Goal: Complete application form

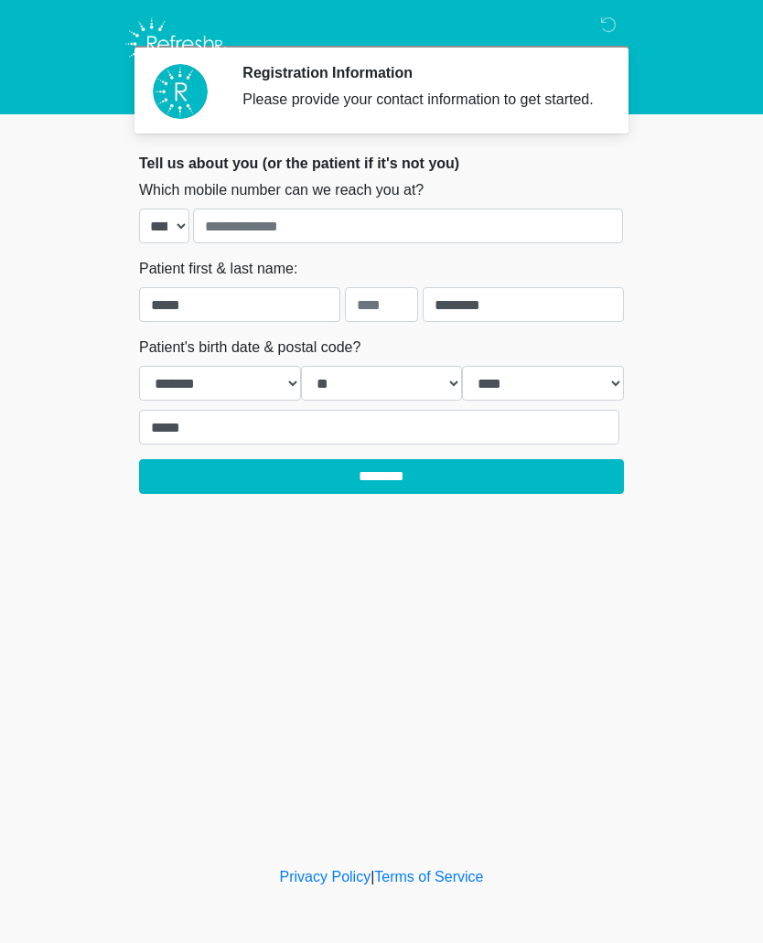
select select "**"
select select "****"
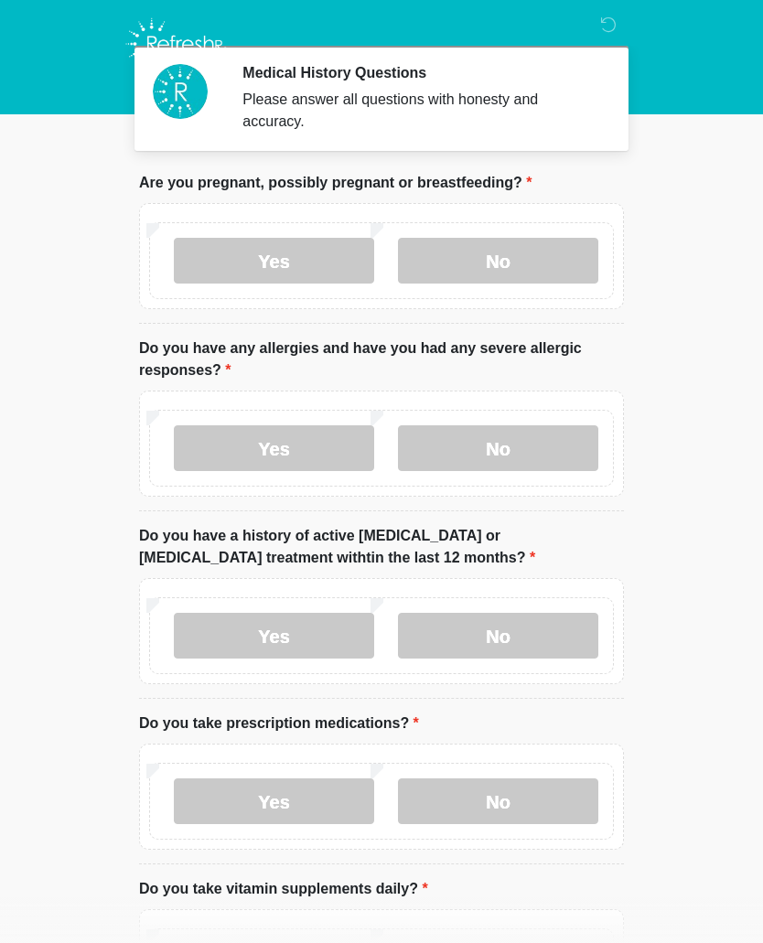
click at [541, 275] on label "No" at bounding box center [498, 261] width 200 height 46
click at [205, 447] on label "Yes" at bounding box center [274, 448] width 200 height 46
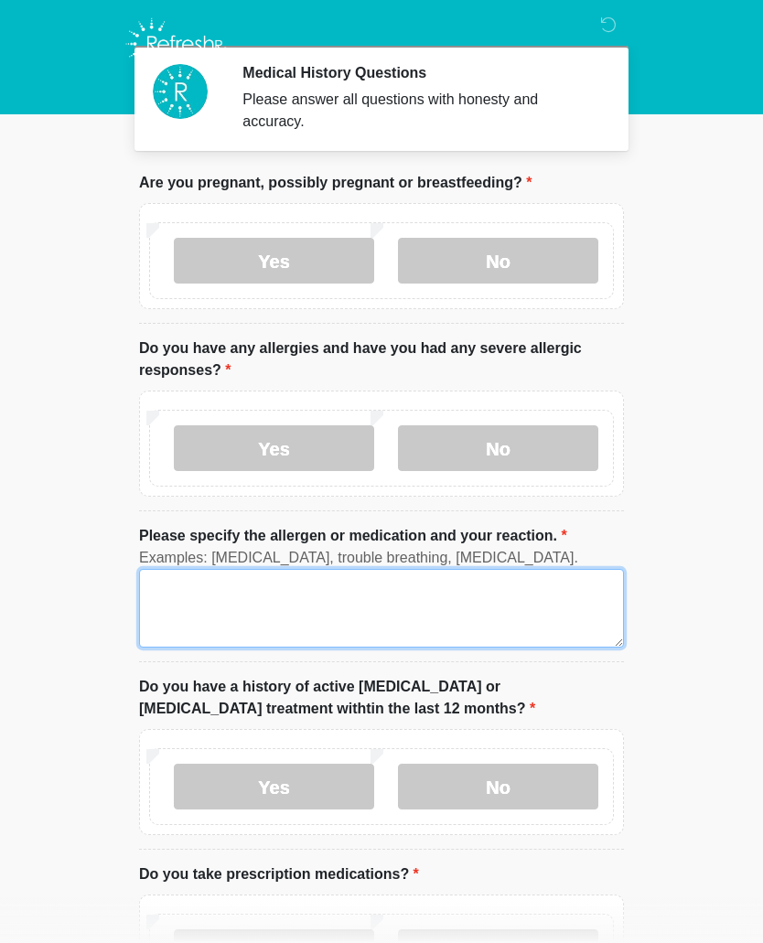
click at [166, 585] on textarea "Please specify the allergen or medication and your reaction." at bounding box center [381, 608] width 485 height 79
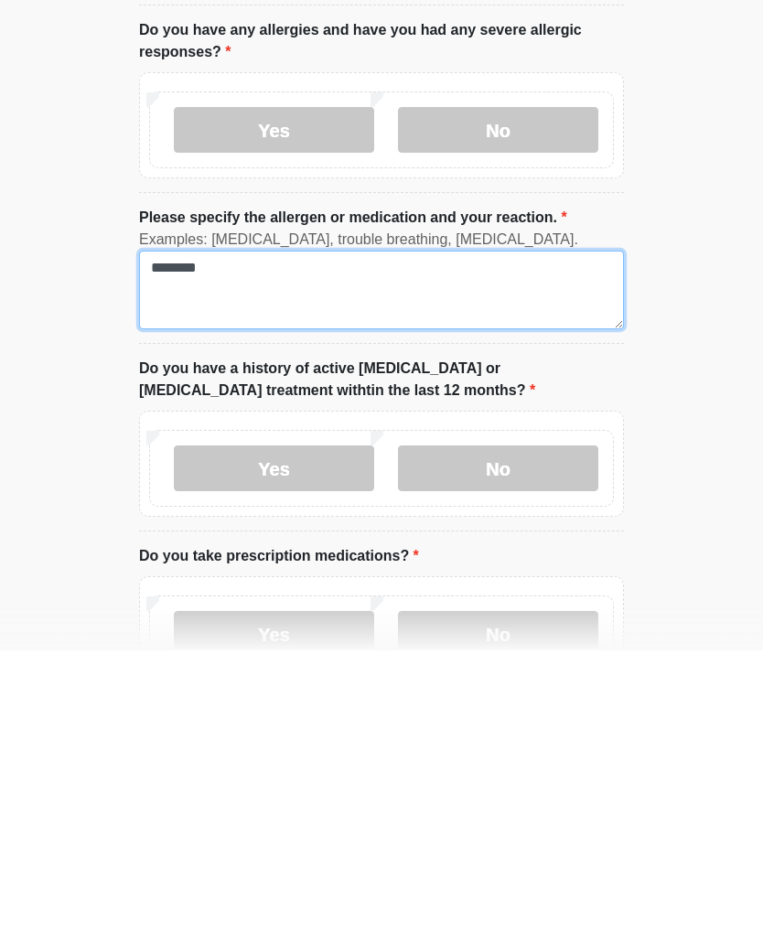
scroll to position [31, 0]
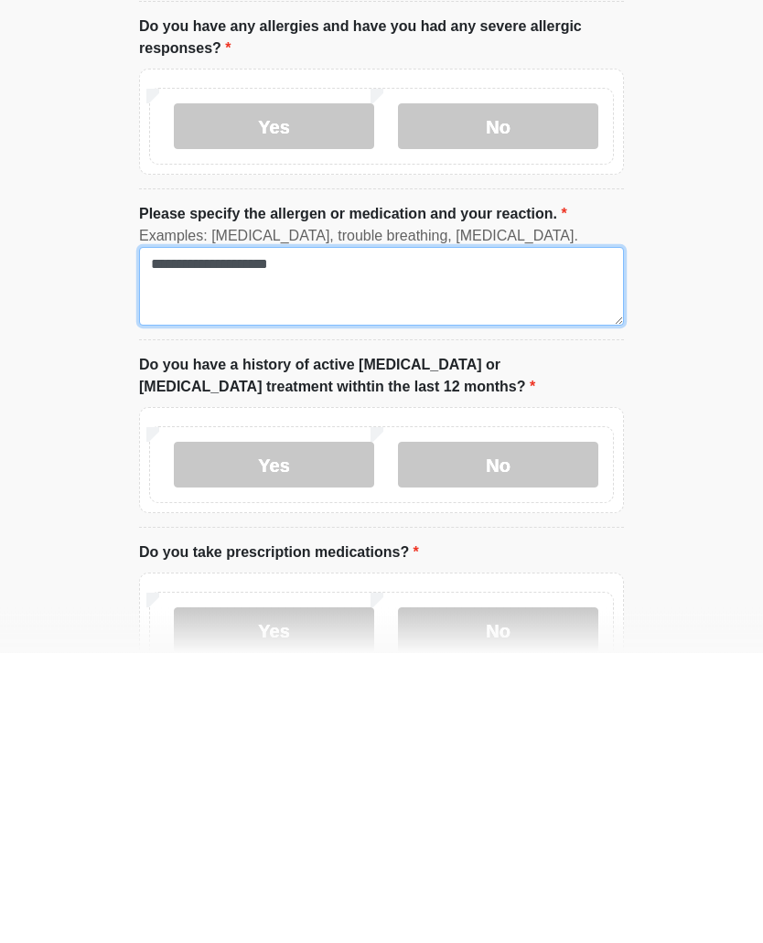
type textarea "**********"
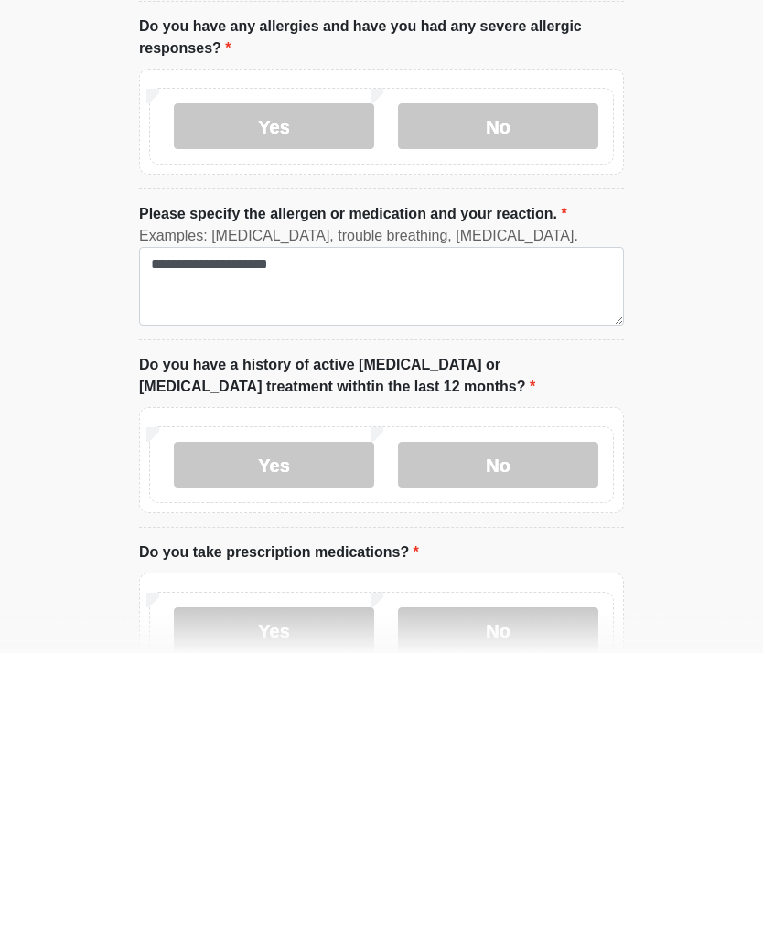
click at [523, 732] on label "No" at bounding box center [498, 755] width 200 height 46
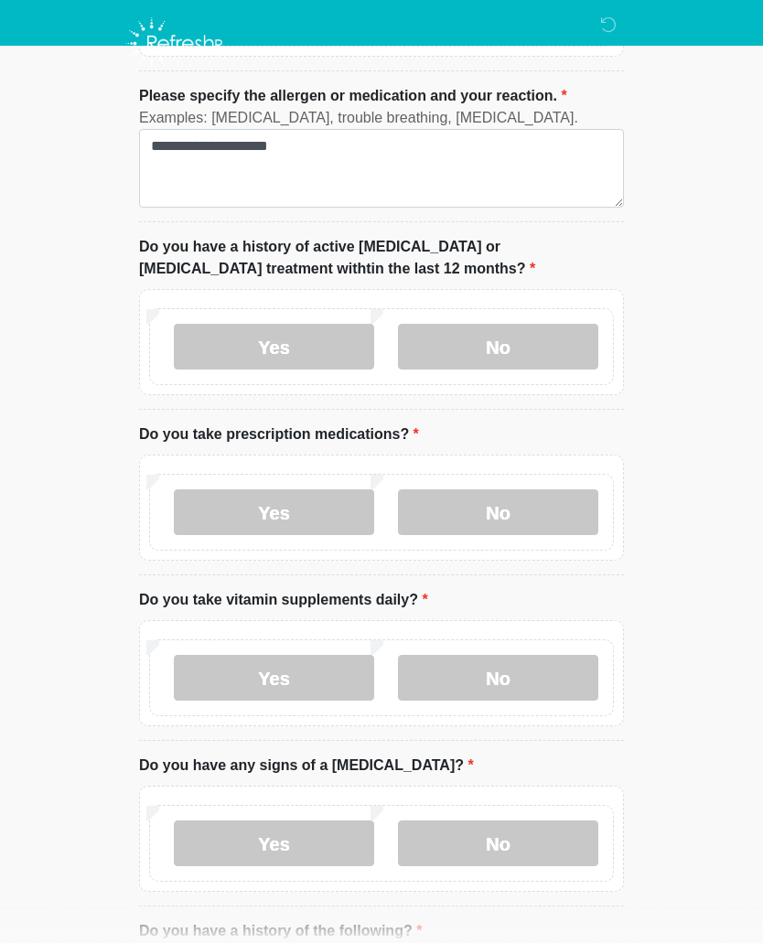
scroll to position [437, 0]
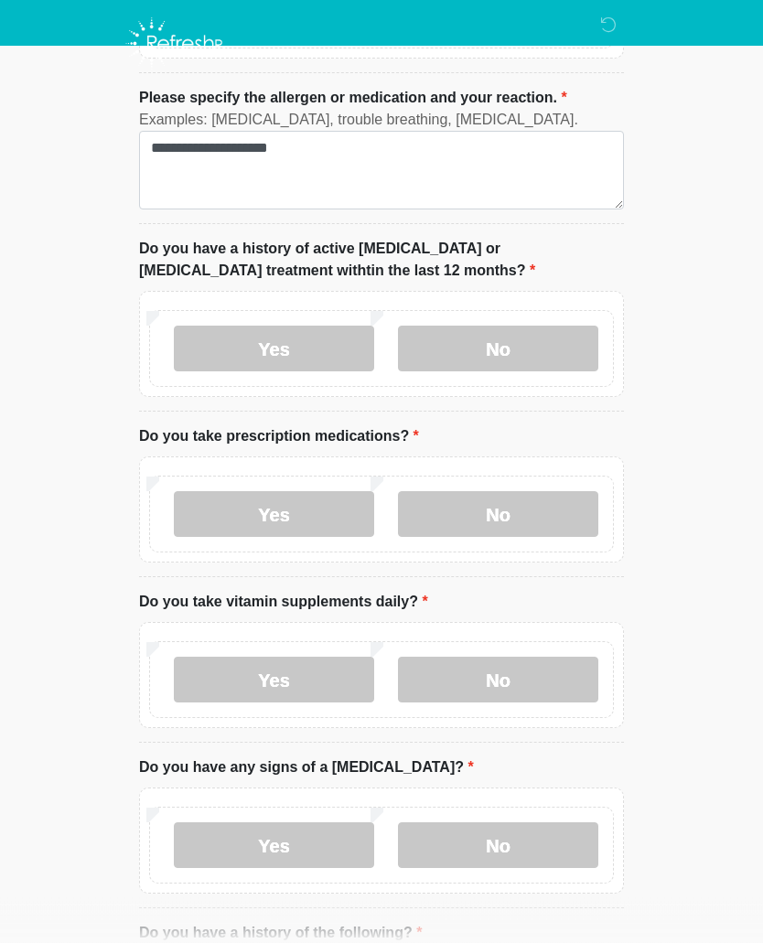
click at [240, 501] on label "Yes" at bounding box center [274, 515] width 200 height 46
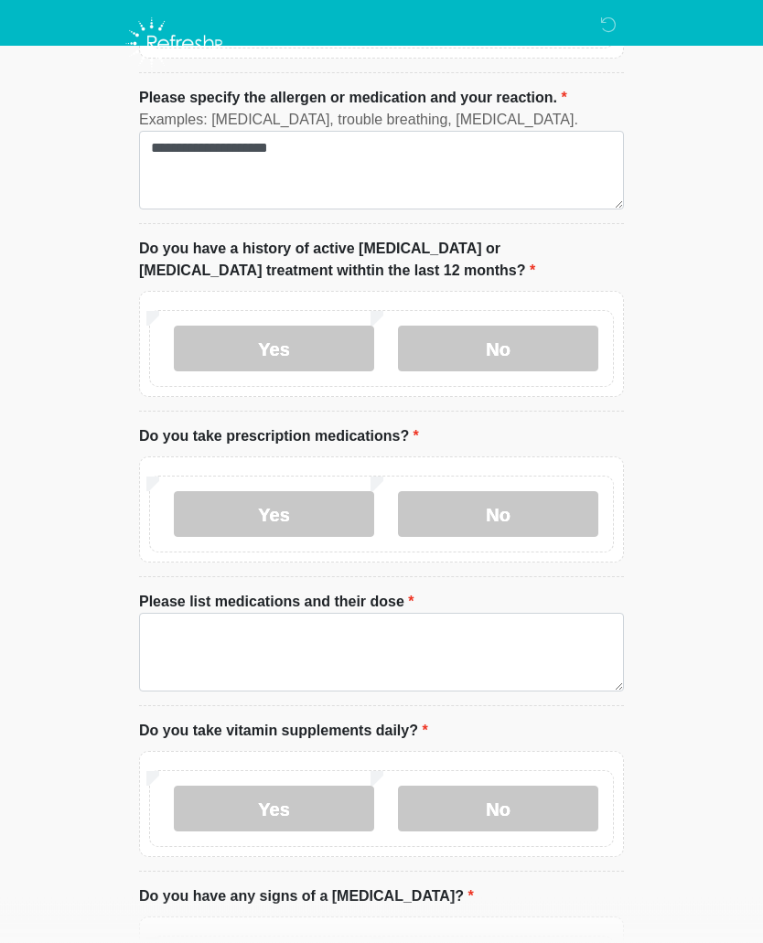
scroll to position [438, 0]
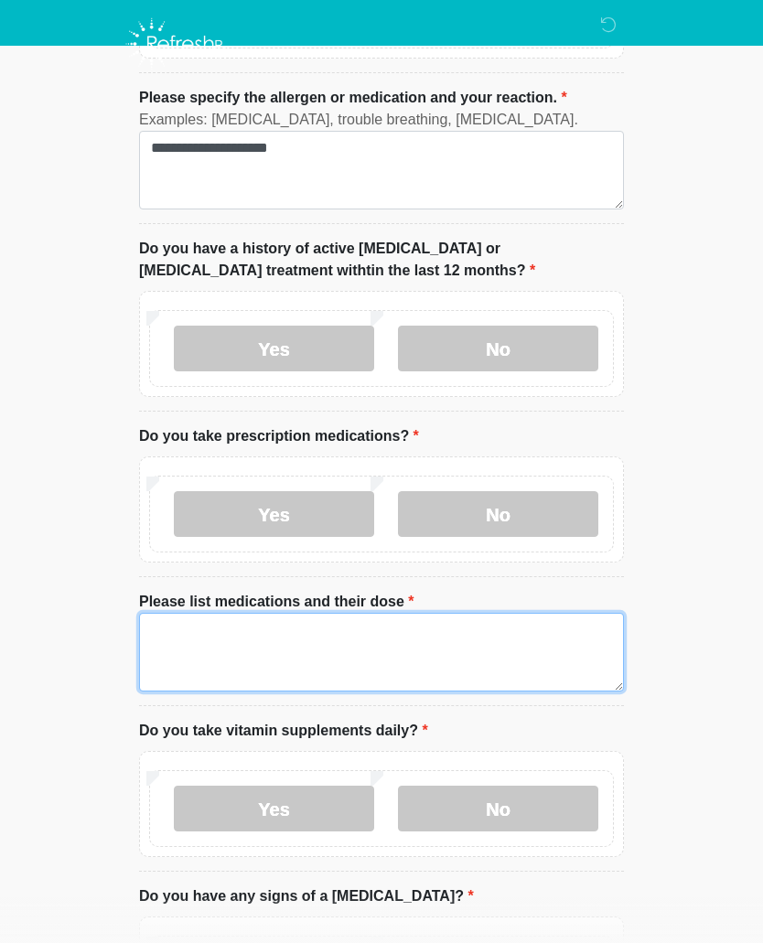
click at [243, 635] on textarea "Please list medications and their dose" at bounding box center [381, 652] width 485 height 79
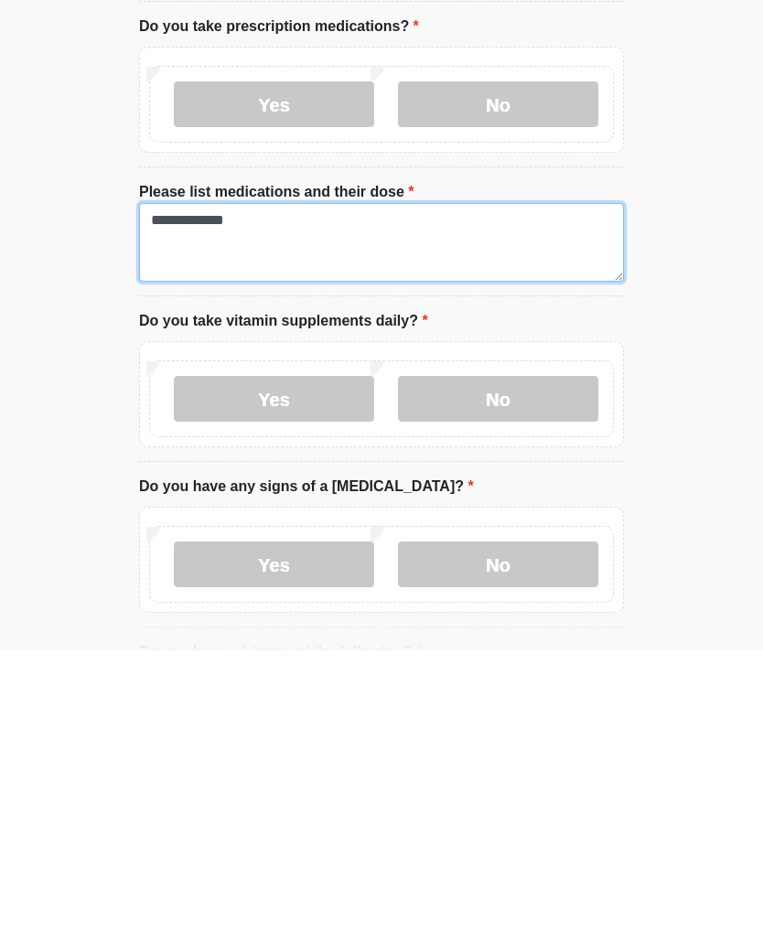
scroll to position [556, 0]
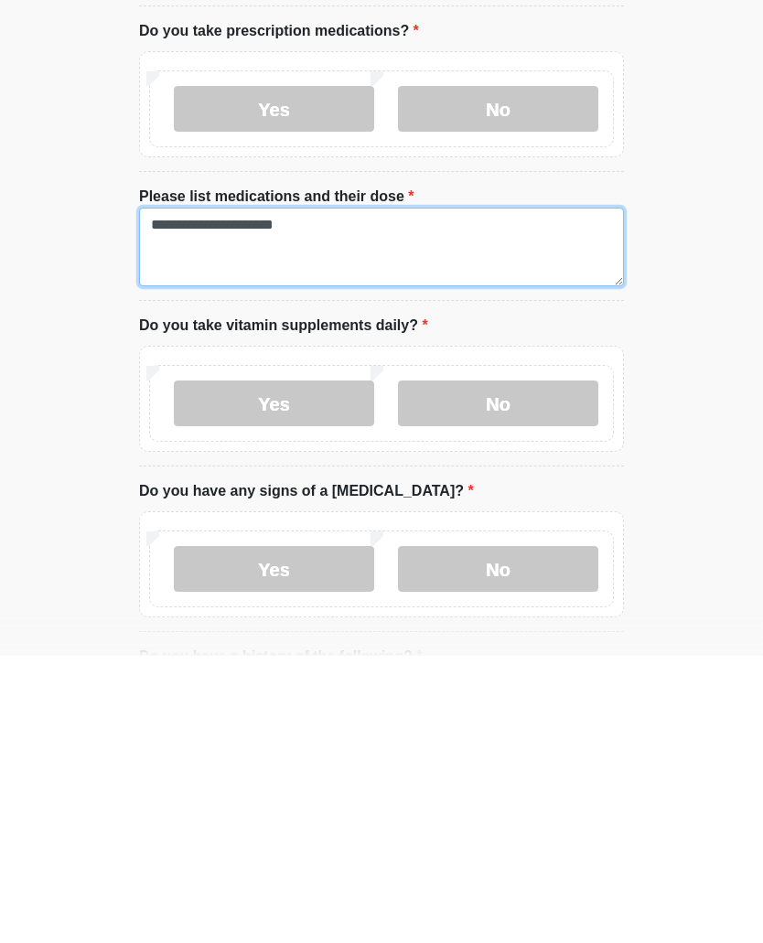
type textarea "**********"
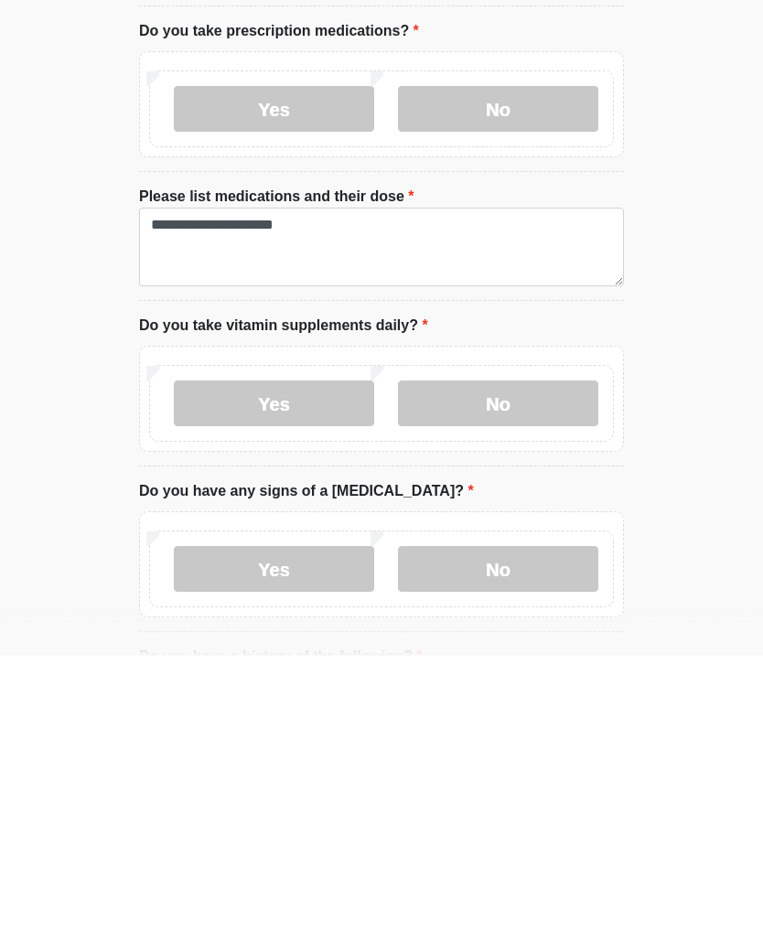
click at [497, 667] on label "No" at bounding box center [498, 690] width 200 height 46
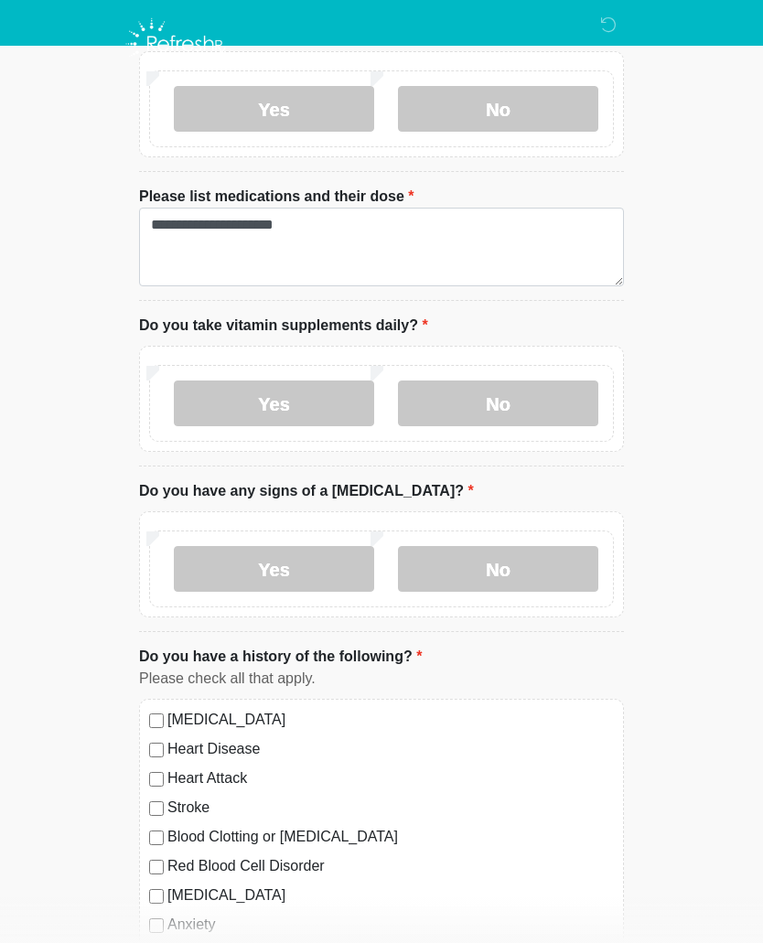
click at [548, 573] on label "No" at bounding box center [498, 569] width 200 height 46
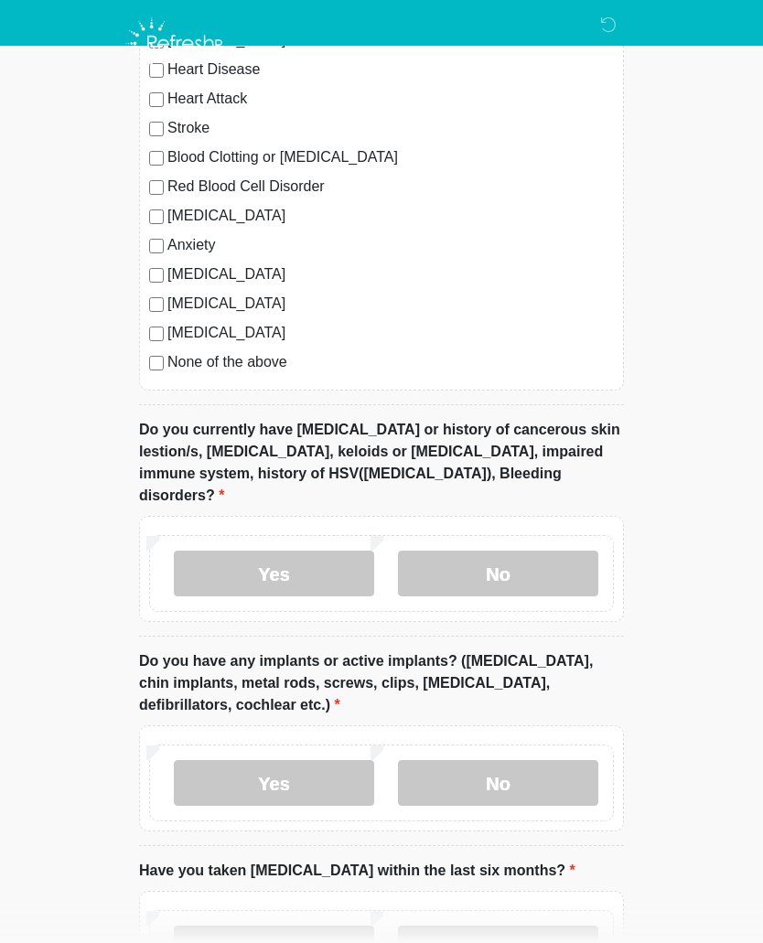
scroll to position [1523, 0]
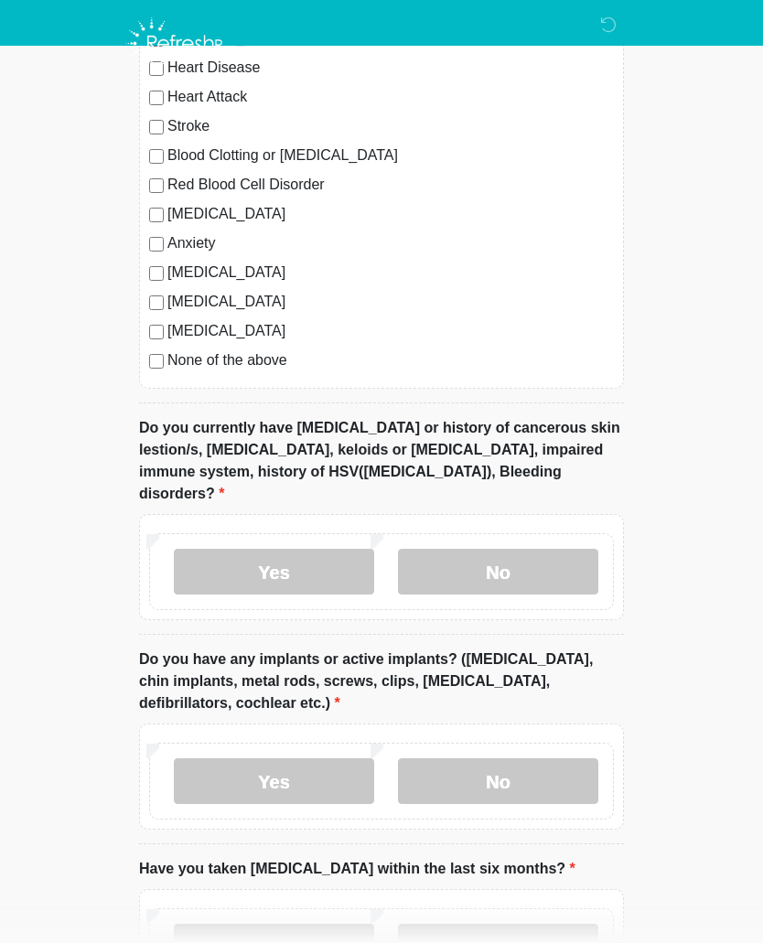
click at [534, 550] on label "No" at bounding box center [498, 573] width 200 height 46
click at [313, 758] on label "Yes" at bounding box center [274, 781] width 200 height 46
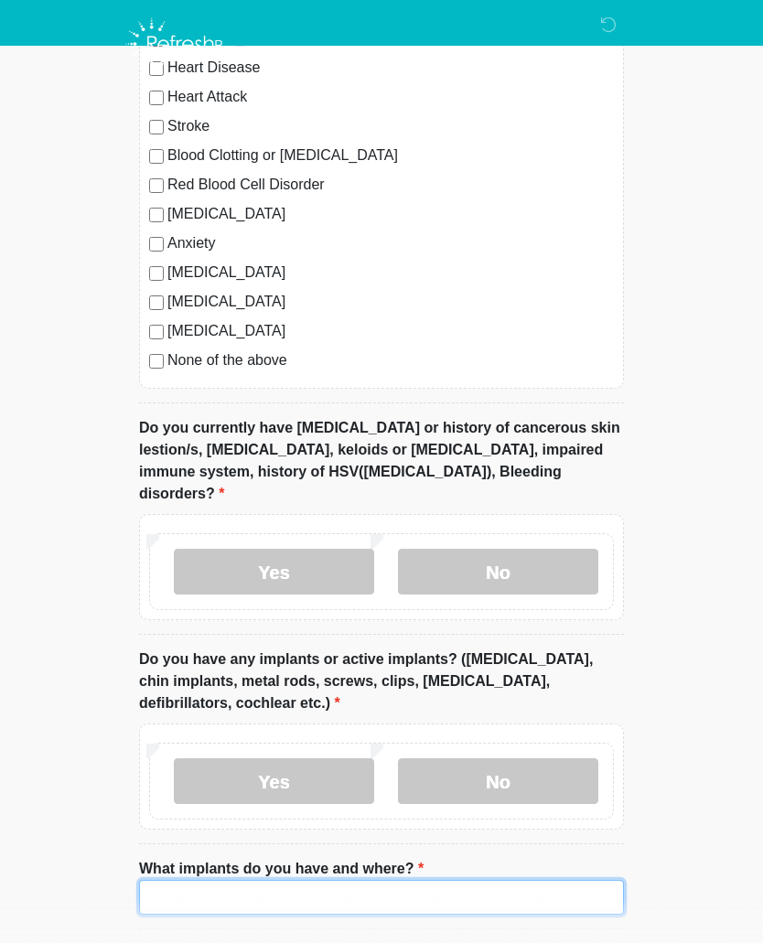
click at [230, 880] on input "What implants do you have and where?" at bounding box center [381, 897] width 485 height 35
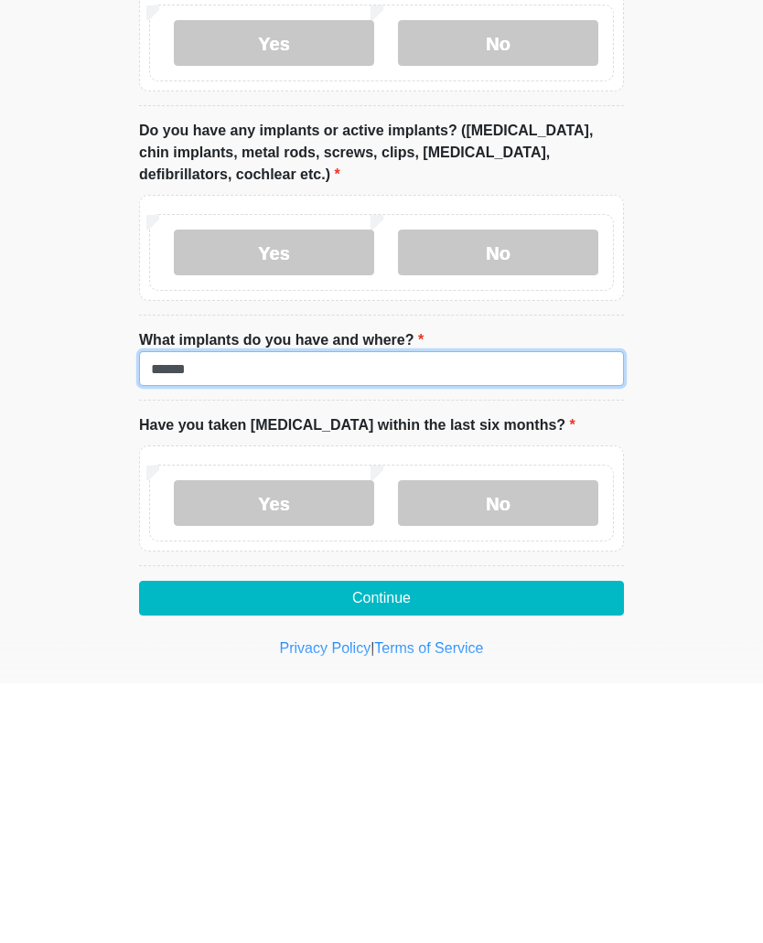
type input "******"
click at [532, 740] on label "No" at bounding box center [498, 763] width 200 height 46
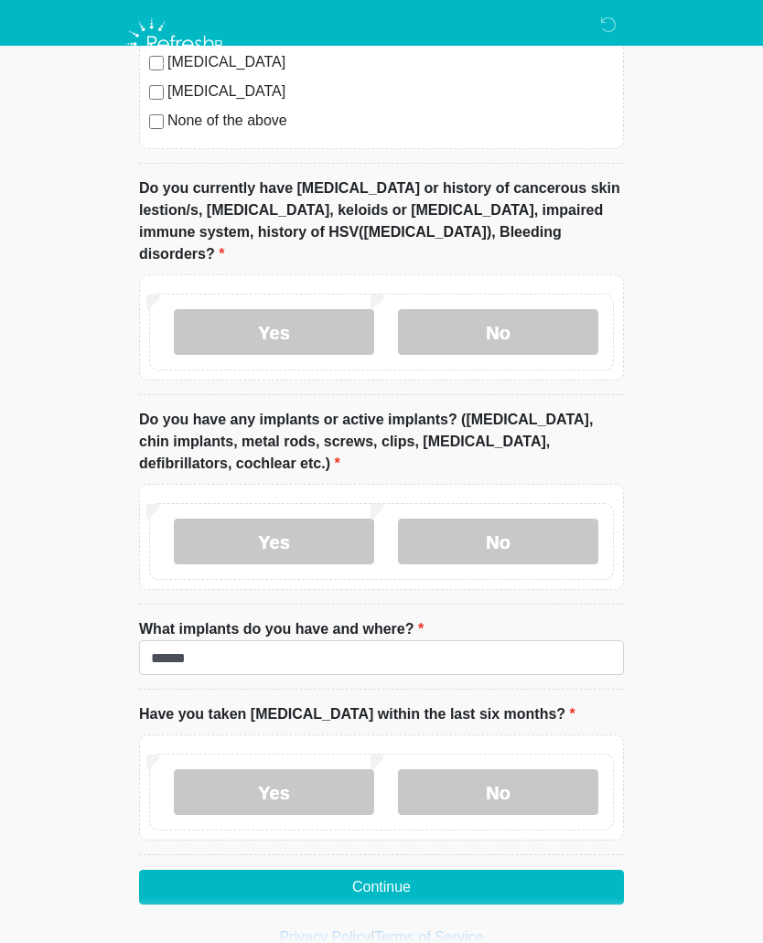
click at [470, 870] on button "Continue" at bounding box center [381, 887] width 485 height 35
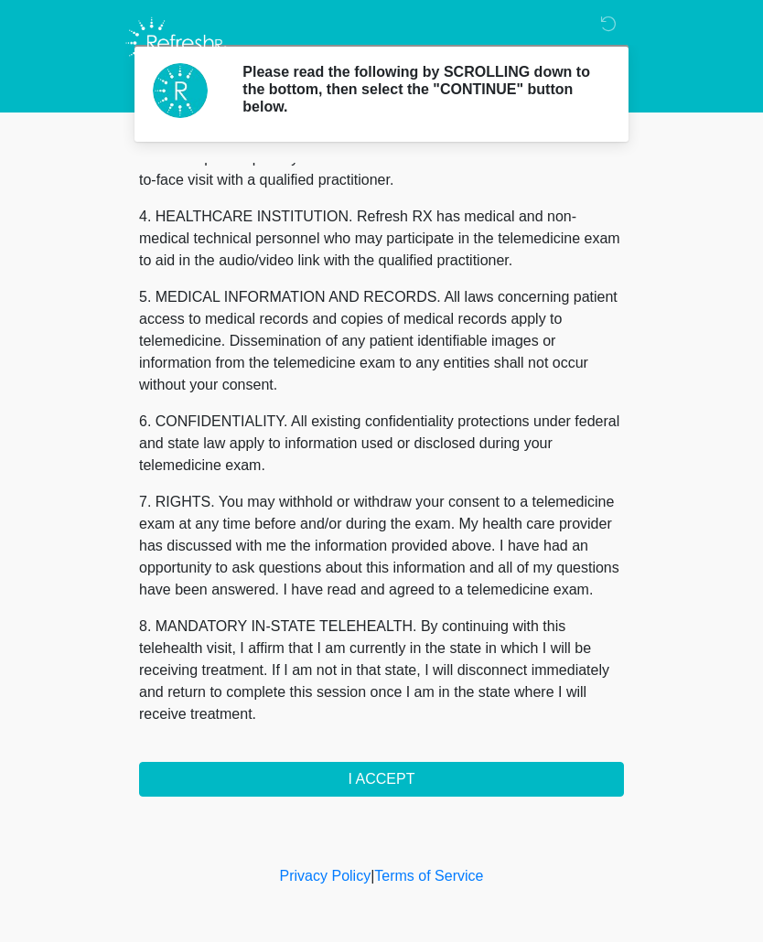
scroll to position [484, 0]
click at [402, 777] on button "I ACCEPT" at bounding box center [381, 780] width 485 height 35
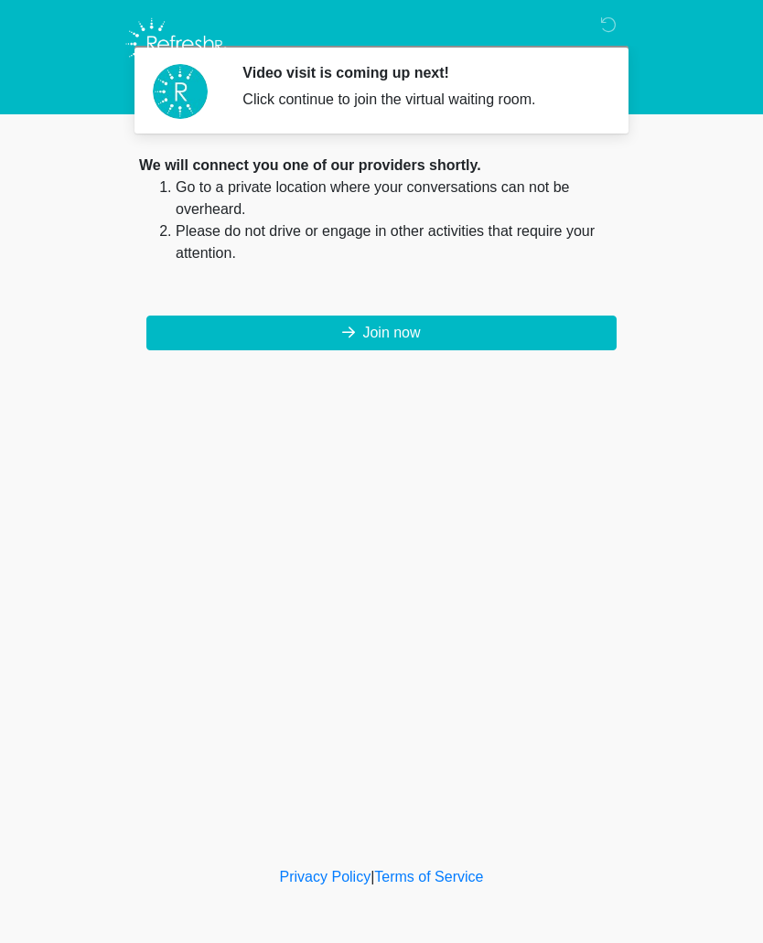
click at [553, 329] on button "Join now" at bounding box center [381, 332] width 470 height 35
